Goal: Information Seeking & Learning: Learn about a topic

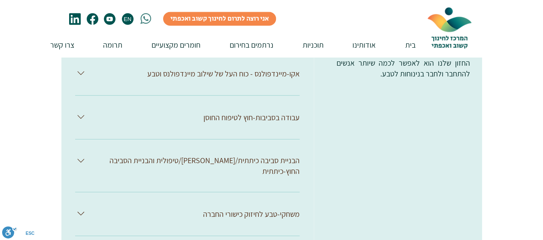
scroll to position [1287, 0]
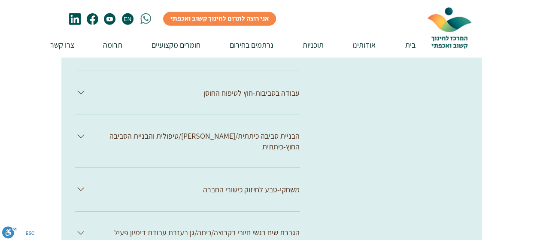
click at [81, 130] on icon at bounding box center [81, 136] width 12 height 12
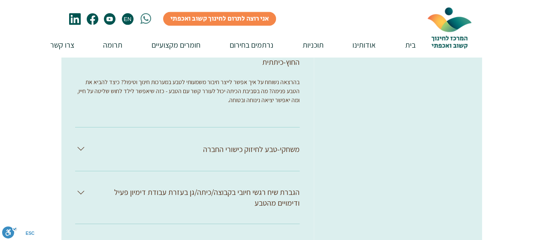
scroll to position [1380, 0]
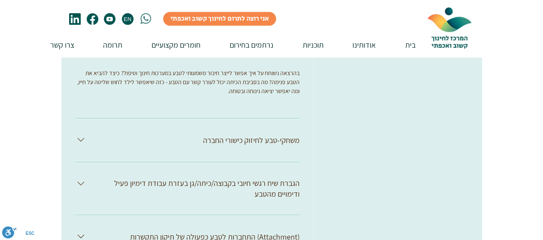
click at [80, 134] on icon at bounding box center [81, 140] width 12 height 12
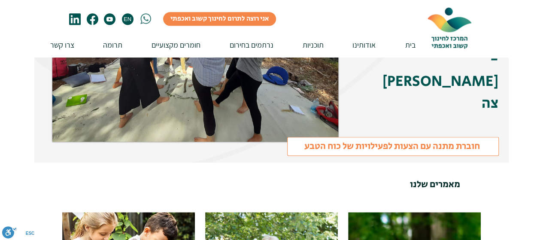
scroll to position [1982, 0]
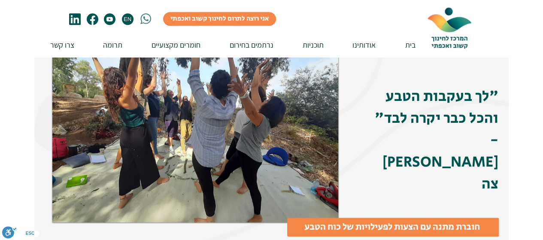
click at [434, 220] on span "חוברת מתנה עם הצעות לפעילויות של כוח הטבע" at bounding box center [391, 227] width 175 height 14
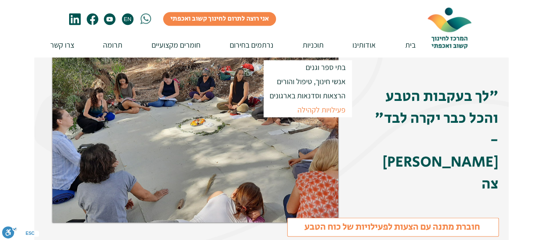
click at [332, 110] on p "פעילויות לקהילה" at bounding box center [321, 110] width 56 height 14
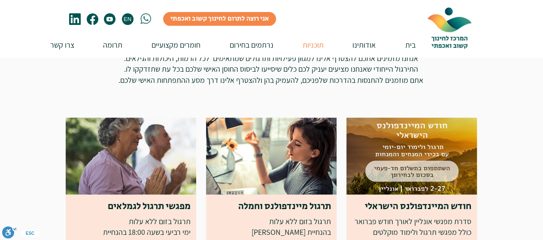
scroll to position [129, 0]
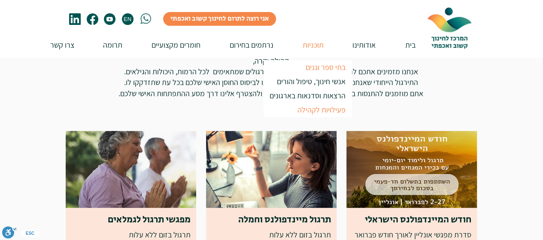
click at [321, 64] on p "בתי ספר וגנים" at bounding box center [326, 67] width 48 height 14
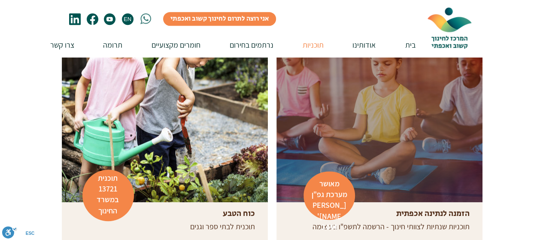
scroll to position [257, 0]
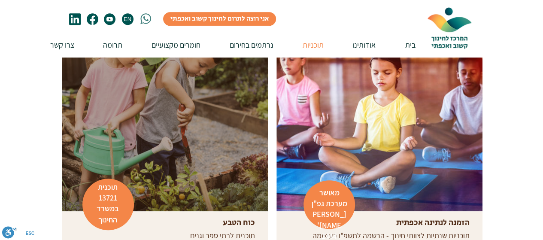
click at [206, 152] on div at bounding box center [165, 108] width 206 height 206
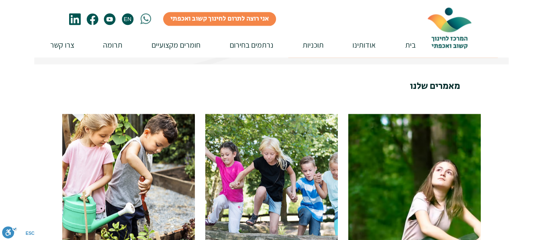
scroll to position [2145, 0]
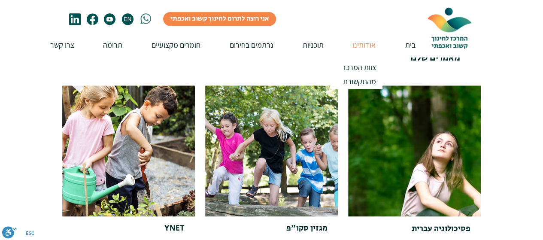
click at [362, 45] on p "אודותינו" at bounding box center [364, 45] width 32 height 24
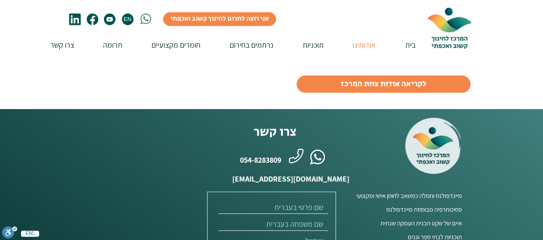
scroll to position [729, 0]
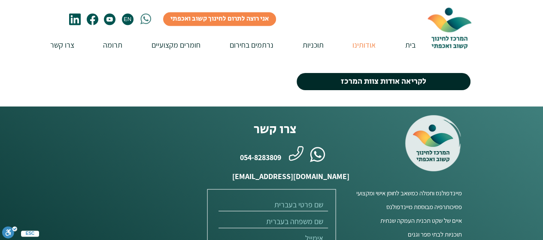
click at [432, 73] on link "לקריאה אודות צוות המרכז" at bounding box center [383, 81] width 174 height 17
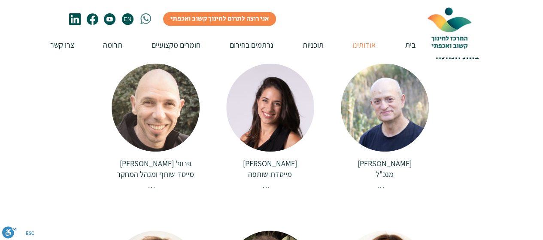
scroll to position [172, 0]
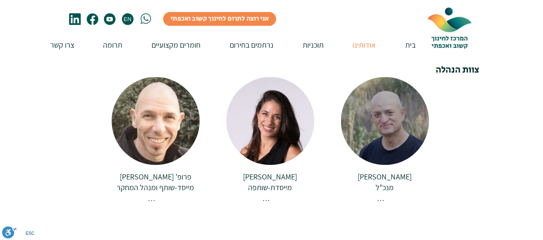
click at [391, 118] on div at bounding box center [385, 121] width 88 height 88
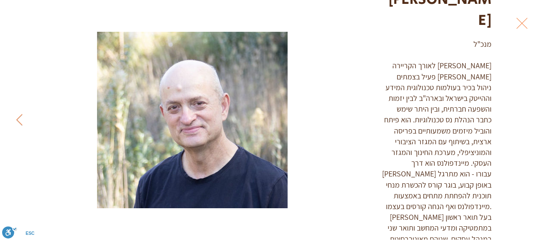
scroll to position [73, 0]
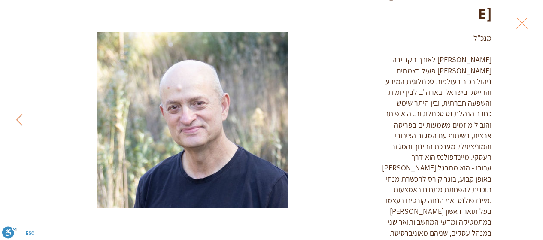
drag, startPoint x: 529, startPoint y: 22, endPoint x: 441, endPoint y: 66, distance: 99.0
click at [529, 22] on button "Exit expand mode" at bounding box center [521, 22] width 16 height 19
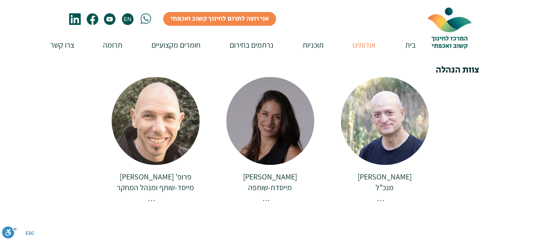
click at [286, 127] on div at bounding box center [270, 121] width 88 height 88
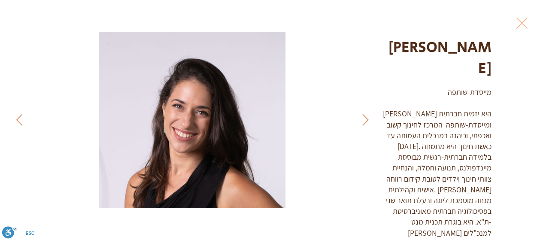
scroll to position [29, 0]
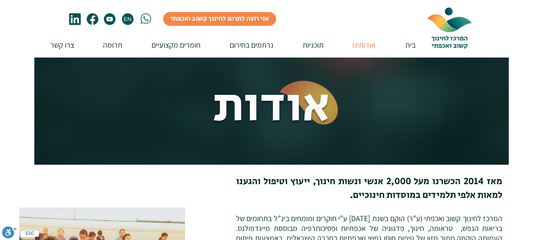
scroll to position [172, 0]
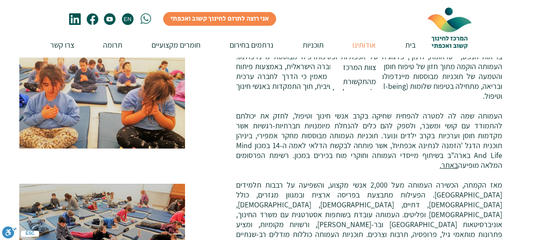
click at [365, 45] on p "אודותינו" at bounding box center [364, 45] width 32 height 24
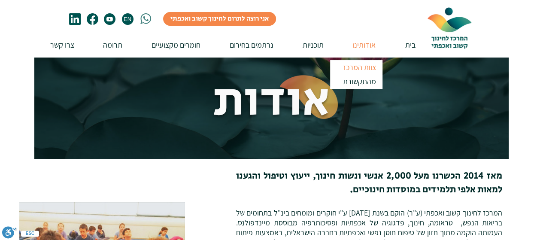
scroll to position [0, 0]
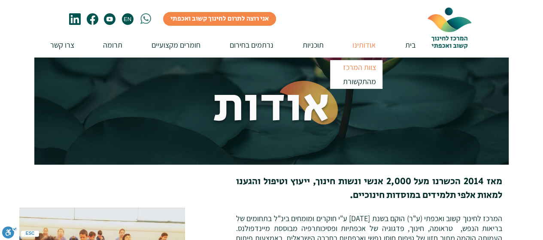
click at [359, 67] on p "צוות המרכז" at bounding box center [359, 67] width 41 height 14
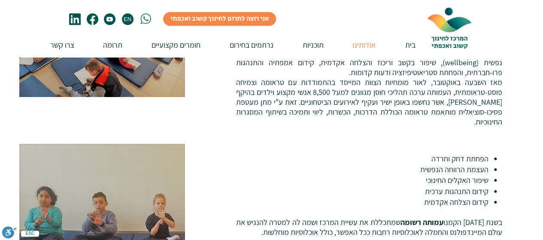
scroll to position [386, 0]
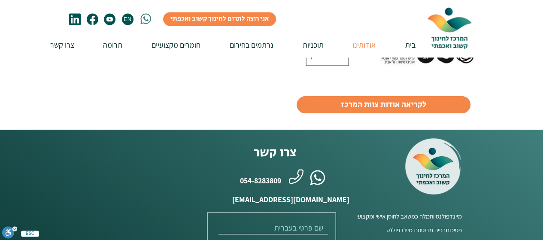
scroll to position [729, 0]
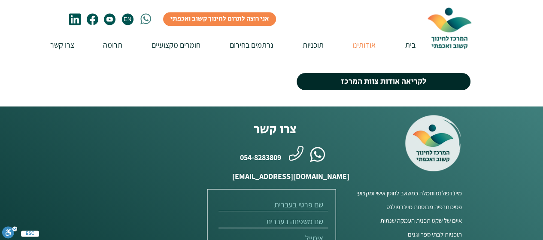
click at [415, 76] on span "לקריאה אודות צוות המרכז" at bounding box center [383, 82] width 85 height 12
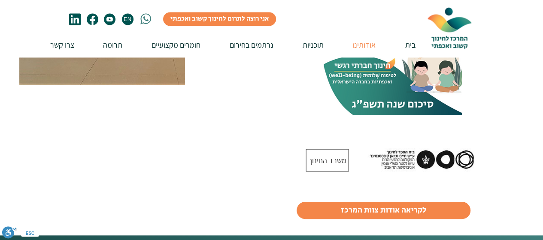
scroll to position [686, 0]
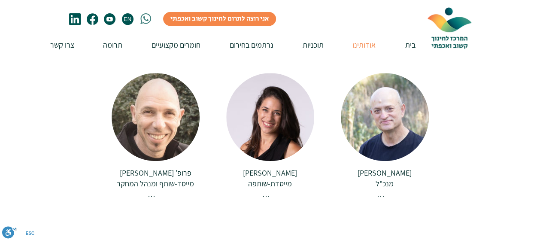
scroll to position [80, 0]
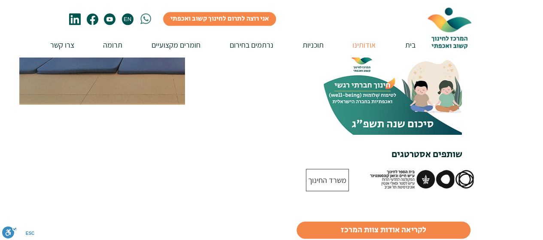
scroll to position [729, 0]
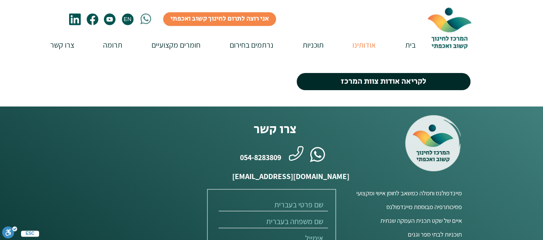
click at [407, 76] on span "לקריאה אודות צוות המרכז" at bounding box center [383, 82] width 85 height 12
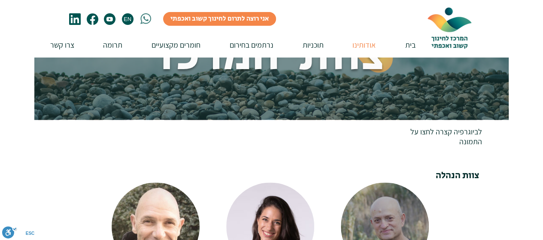
scroll to position [172, 0]
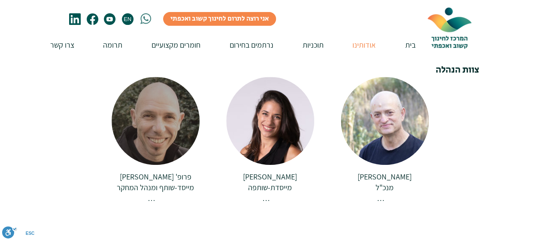
click at [167, 124] on div at bounding box center [156, 121] width 88 height 88
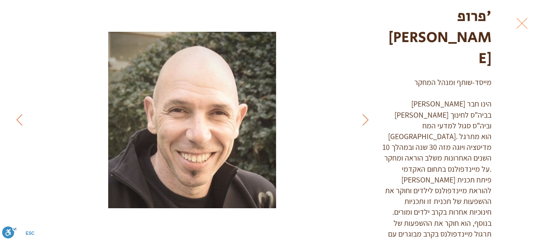
scroll to position [51, 0]
click at [530, 20] on button "Exit expand mode" at bounding box center [521, 22] width 16 height 19
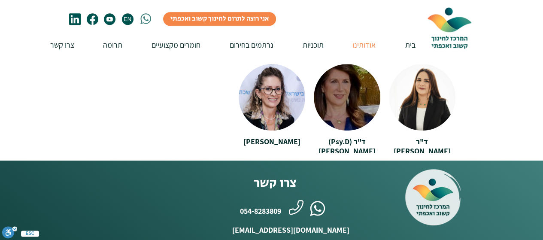
scroll to position [2016, 0]
